Goal: Register for event/course

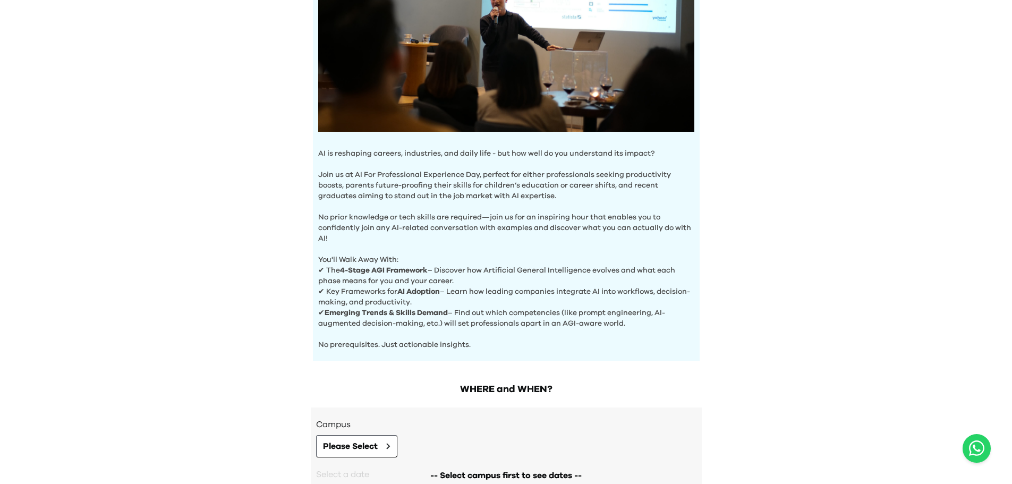
scroll to position [296, 0]
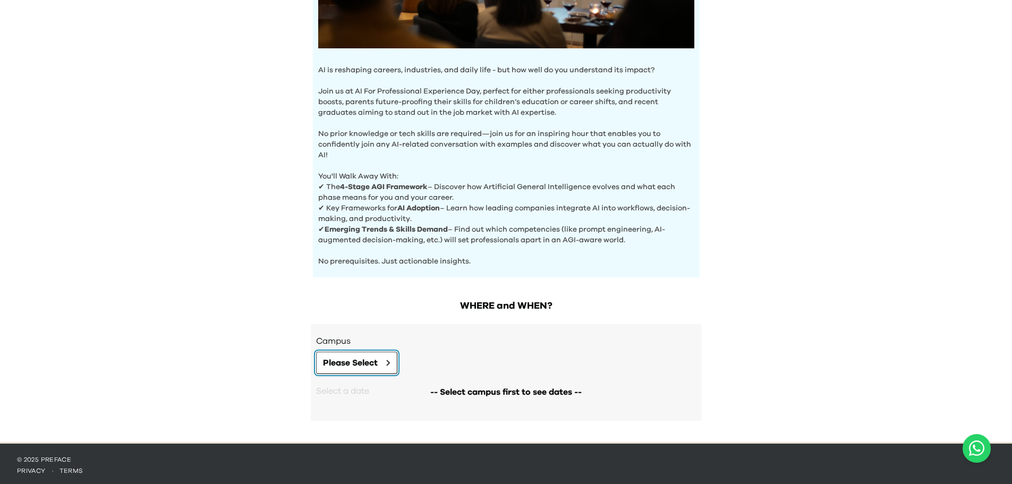
click at [343, 359] on span "Please Select" at bounding box center [350, 362] width 55 height 13
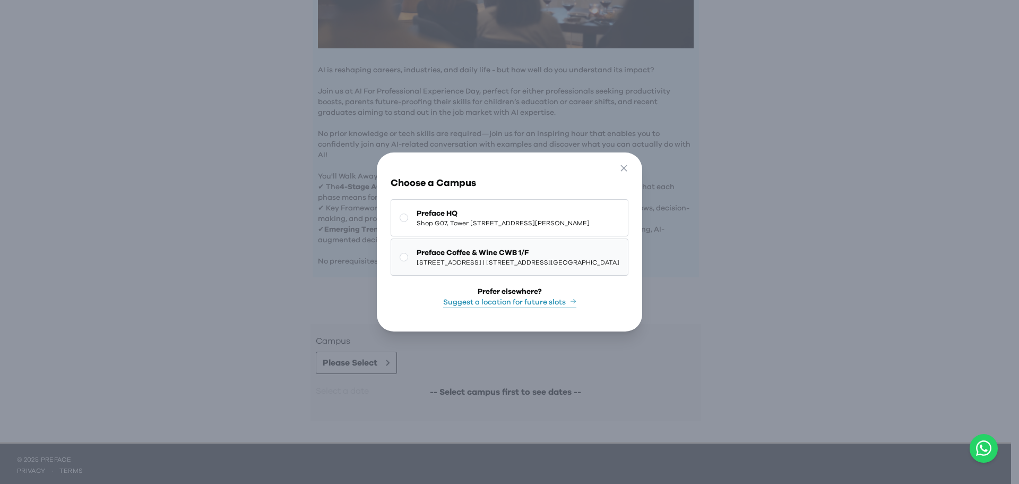
click at [400, 253] on rect at bounding box center [404, 257] width 8 height 8
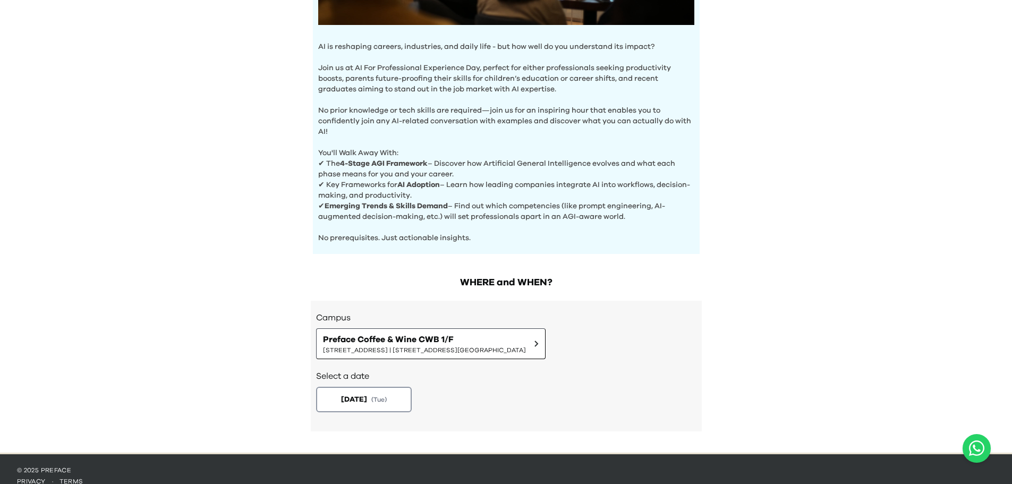
scroll to position [330, 0]
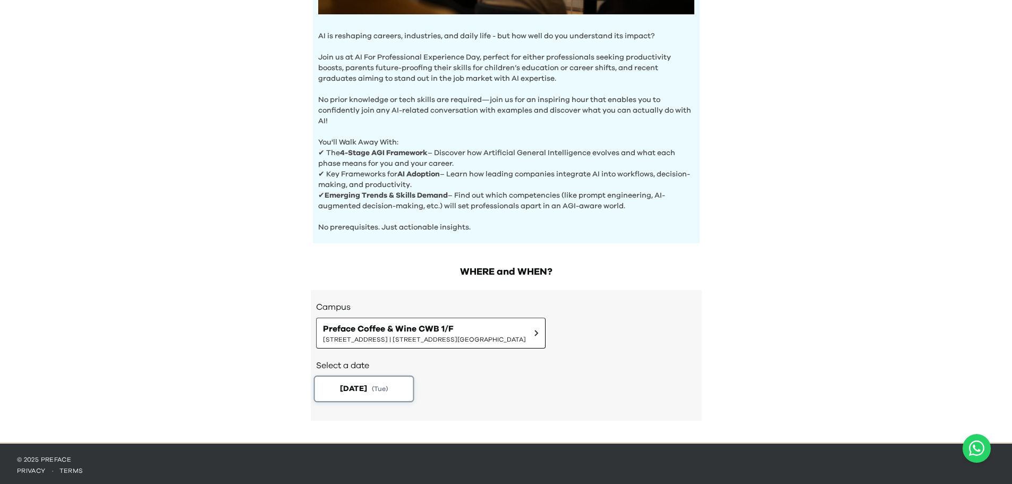
click at [382, 384] on span "( Tue )" at bounding box center [379, 388] width 16 height 9
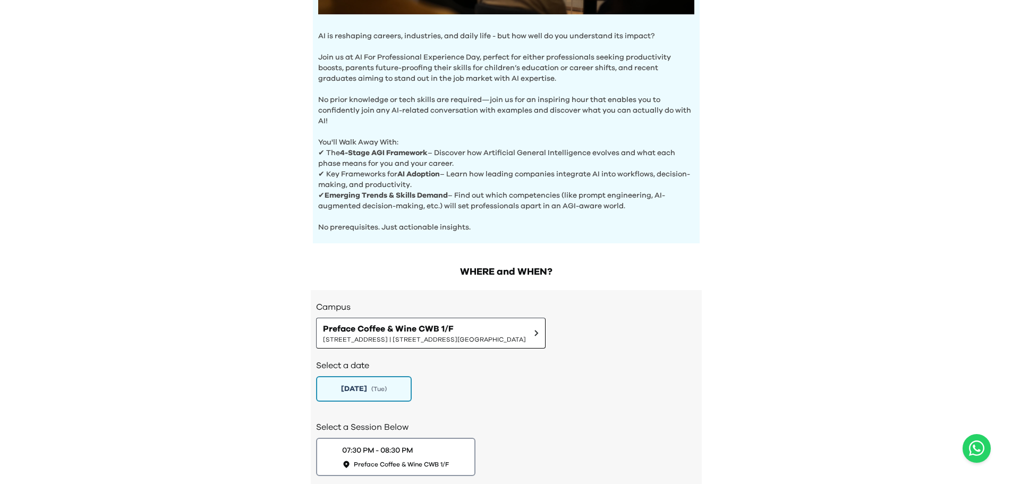
click at [514, 396] on div "[DATE] ( Tue )" at bounding box center [506, 388] width 380 height 25
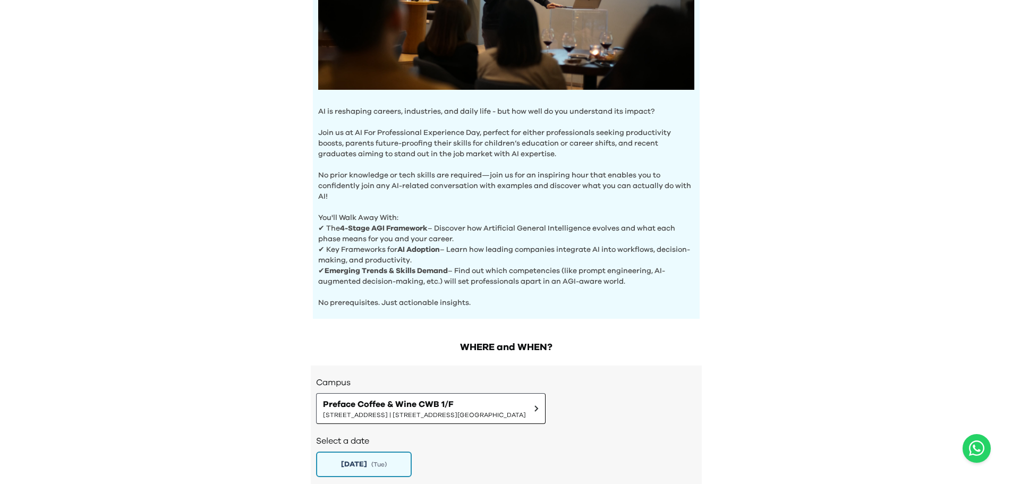
scroll to position [245, 0]
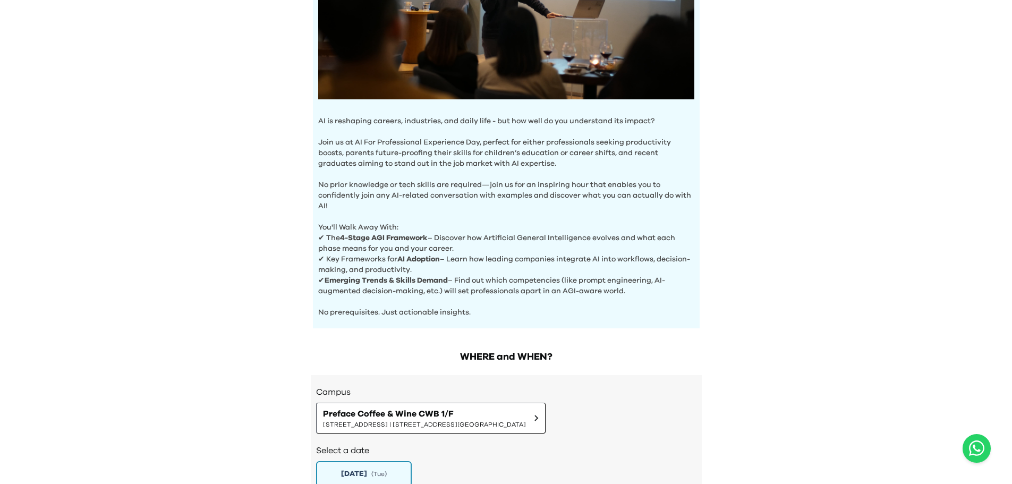
click at [861, 233] on div "AI Experience Day AI is reshaping careers, industries, and daily life - but how…" at bounding box center [506, 178] width 1012 height 846
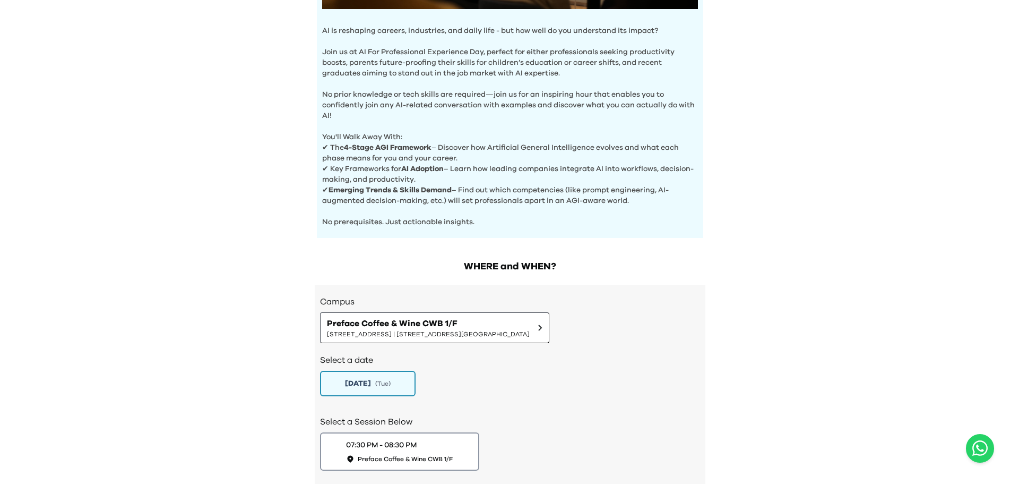
scroll to position [351, 0]
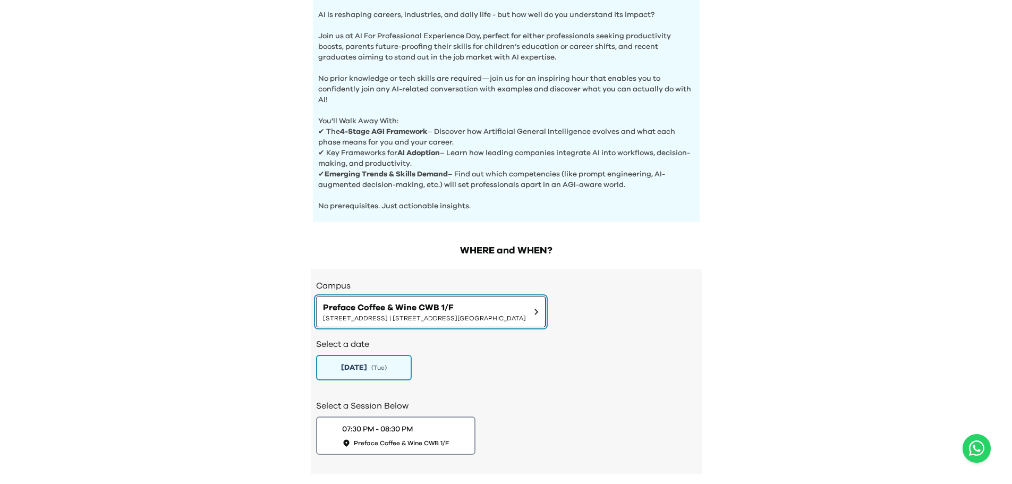
click at [392, 314] on span "[STREET_ADDRESS] | [STREET_ADDRESS][GEOGRAPHIC_DATA]" at bounding box center [424, 318] width 203 height 8
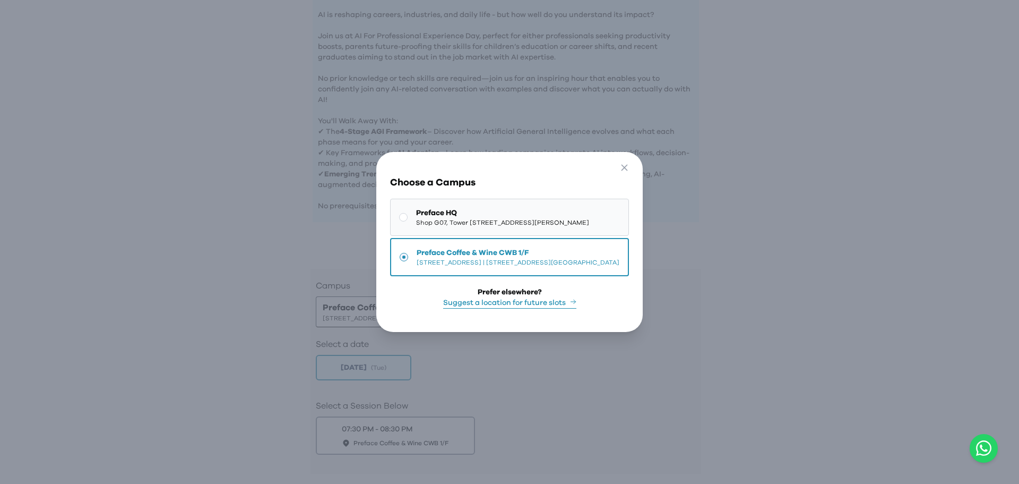
click at [416, 211] on span "Preface HQ" at bounding box center [502, 213] width 173 height 11
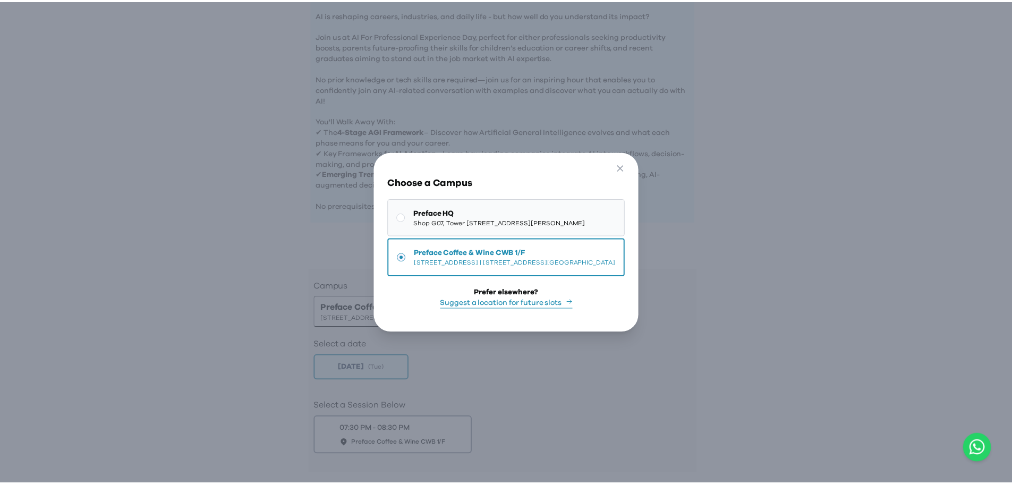
scroll to position [340, 0]
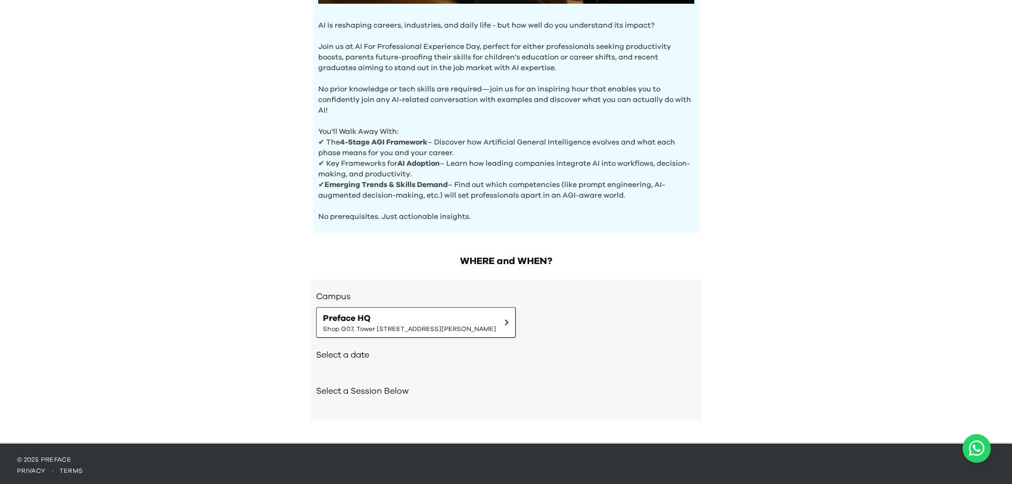
click at [341, 359] on div "Select a date" at bounding box center [506, 356] width 380 height 36
click at [431, 365] on div "Select a date" at bounding box center [506, 356] width 380 height 36
click at [383, 369] on div "Select a date" at bounding box center [506, 356] width 380 height 36
click at [423, 324] on span "Shop G07, Tower [STREET_ADDRESS][PERSON_NAME]" at bounding box center [409, 328] width 173 height 8
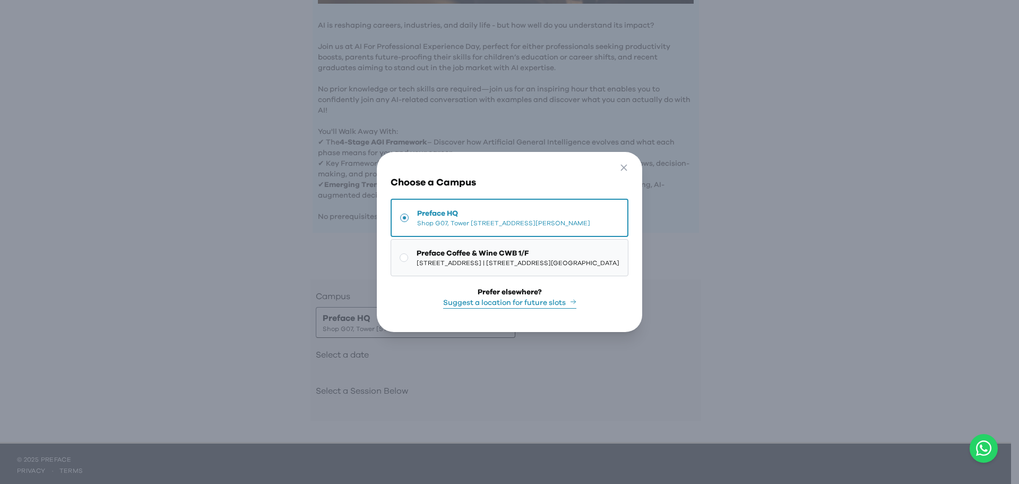
click at [425, 252] on span "Preface Coffee & Wine CWB 1/F" at bounding box center [518, 253] width 203 height 11
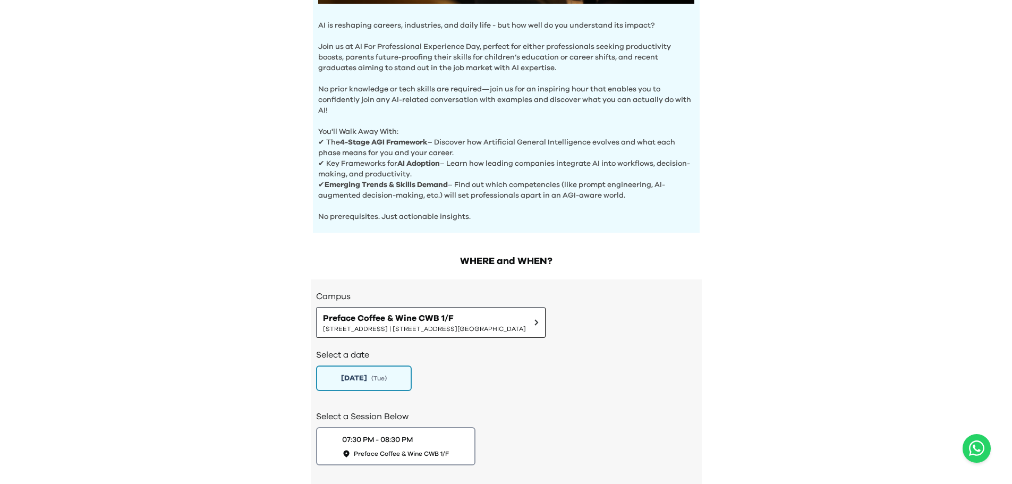
click at [457, 367] on div "[DATE] ( Tue )" at bounding box center [506, 377] width 380 height 25
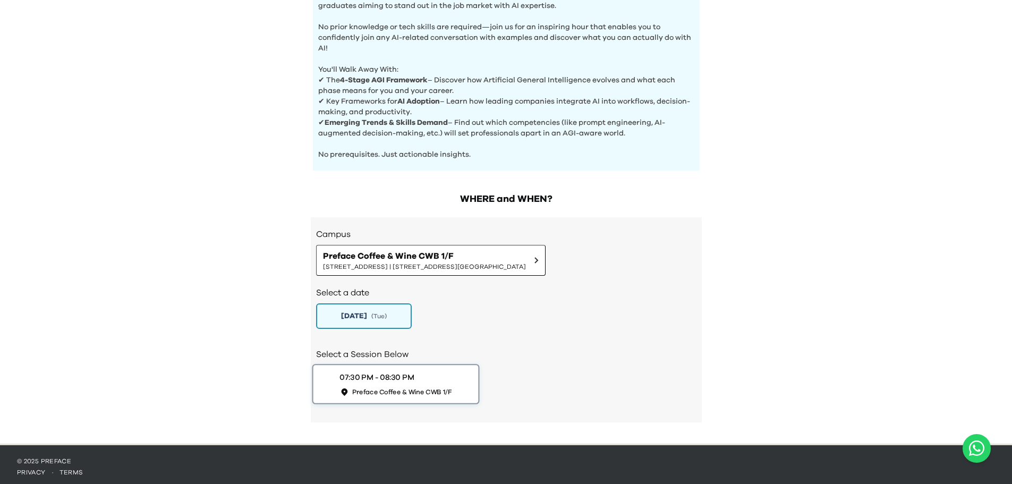
scroll to position [404, 0]
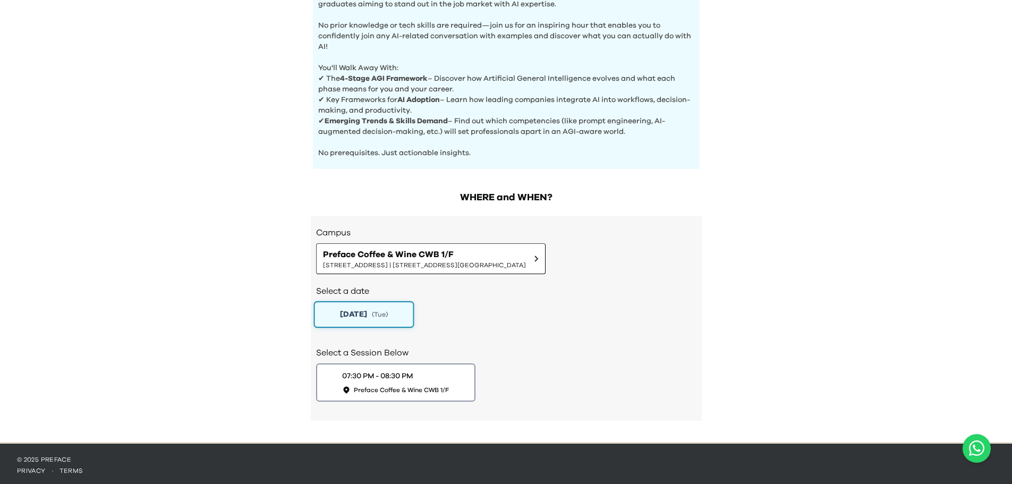
click at [382, 310] on span "( Tue )" at bounding box center [379, 314] width 16 height 9
click at [354, 312] on span "[DATE]" at bounding box center [352, 313] width 27 height 11
click at [394, 385] on span "Preface Coffee & Wine CWB 1/F" at bounding box center [402, 389] width 100 height 9
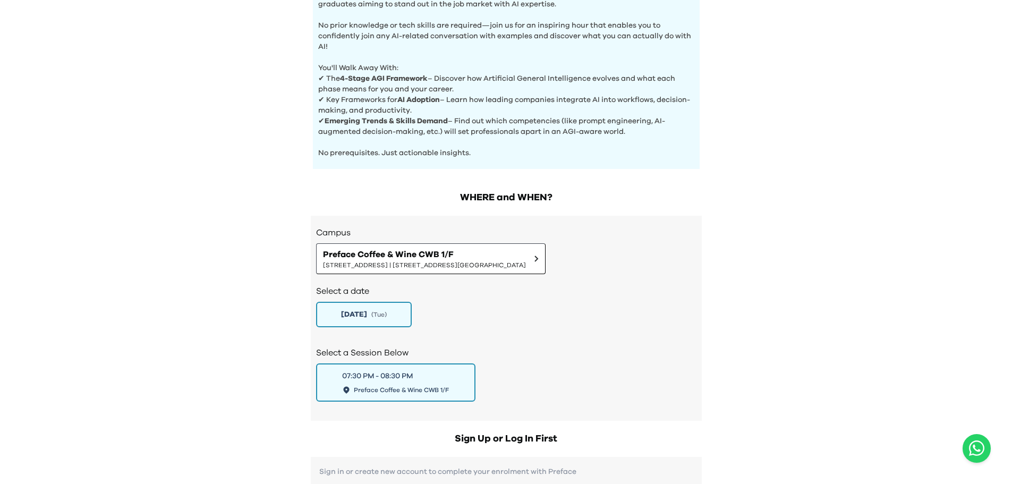
click at [490, 337] on div "Select a Session Below 07:30 PM - 08:30 PM Preface Coffee & Wine CWB 1/F" at bounding box center [506, 373] width 380 height 74
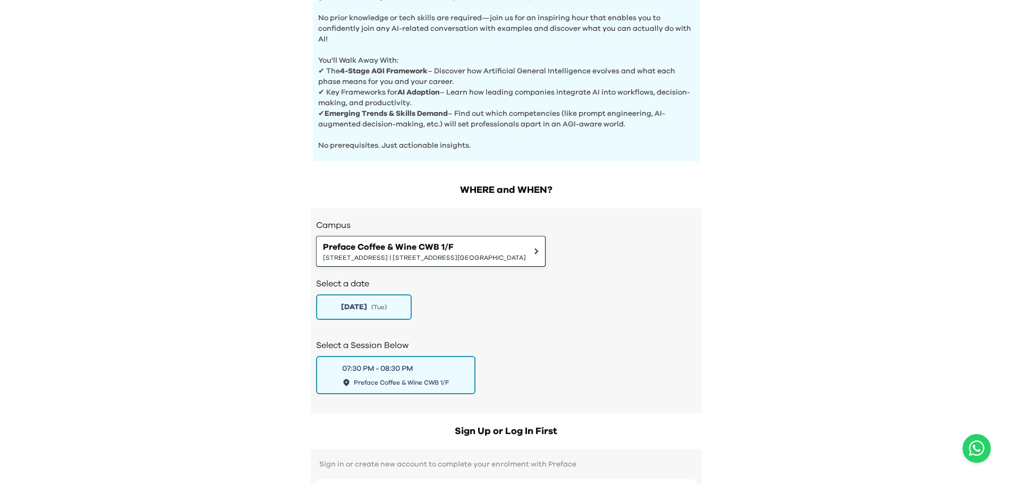
scroll to position [372, 0]
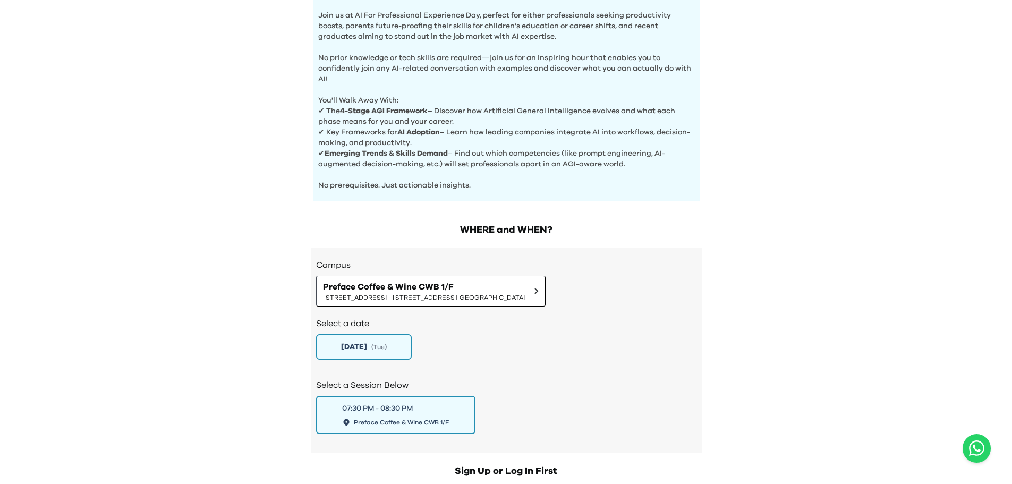
click at [529, 101] on p "You'll Walk Away With:" at bounding box center [506, 94] width 376 height 21
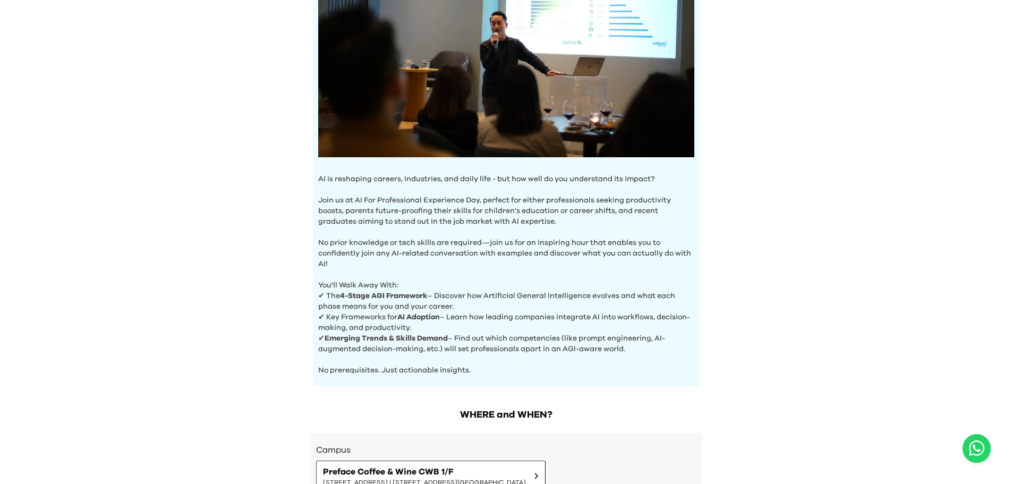
scroll to position [159, 0]
